Goal: Task Accomplishment & Management: Manage account settings

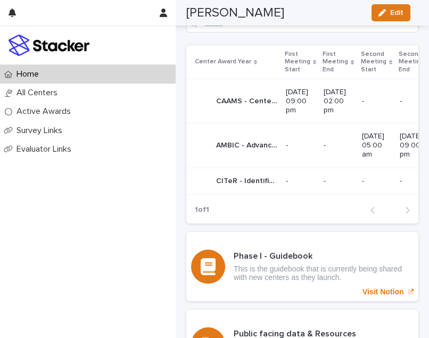
scroll to position [624, 0]
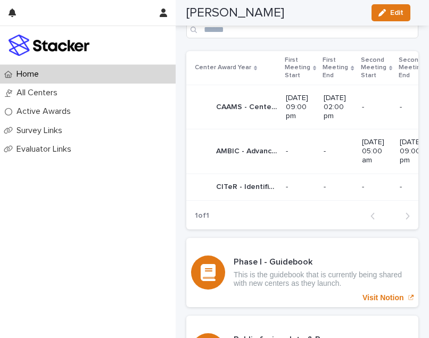
click at [255, 145] on p "AMBIC - Advanced Mammalian Biomanufacturing Innovation Center - Phase 2+" at bounding box center [247, 150] width 63 height 11
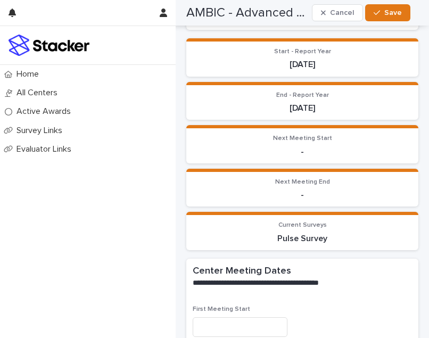
scroll to position [214, 0]
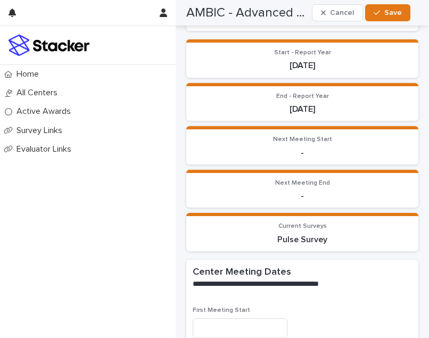
click at [255, 137] on p "Next Meeting Start" at bounding box center [303, 139] width 220 height 7
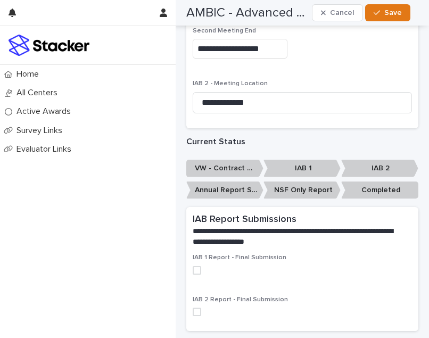
scroll to position [708, 0]
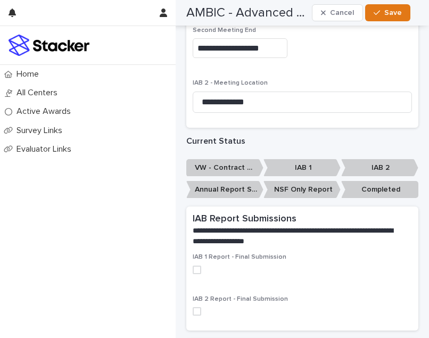
click at [239, 186] on p "Annual Report Submitted)" at bounding box center [224, 190] width 77 height 18
click at [219, 187] on p "Annual Report Submitted)" at bounding box center [224, 190] width 77 height 18
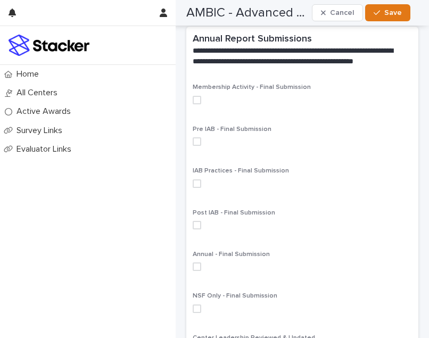
scroll to position [1024, 0]
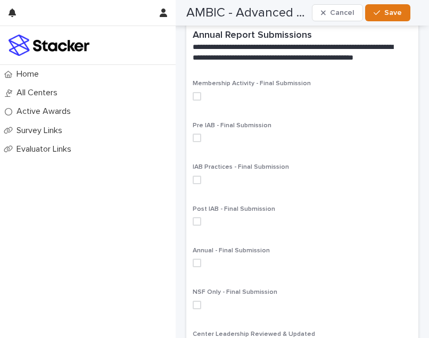
click at [199, 134] on span at bounding box center [197, 138] width 9 height 9
click at [392, 12] on span "Save" at bounding box center [394, 12] width 18 height 7
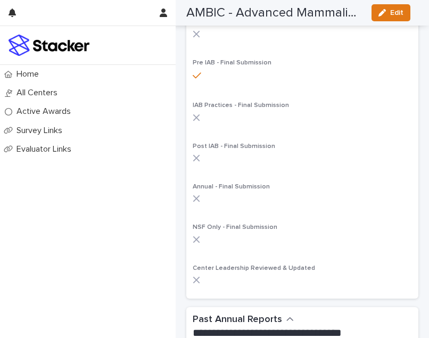
scroll to position [993, 0]
